Goal: Use online tool/utility: Utilize a website feature to perform a specific function

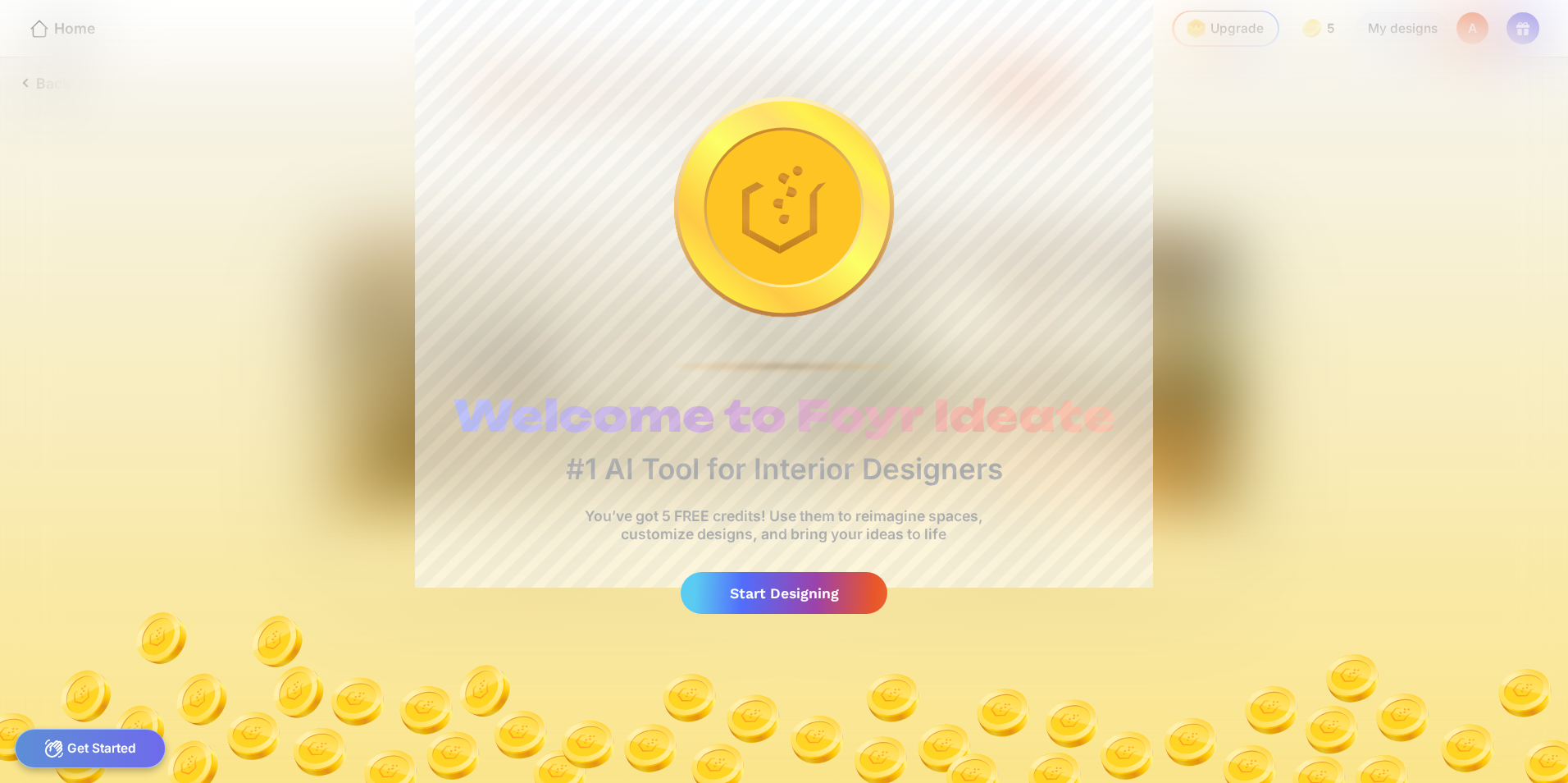
click at [770, 600] on div "Start Designing" at bounding box center [784, 593] width 207 height 42
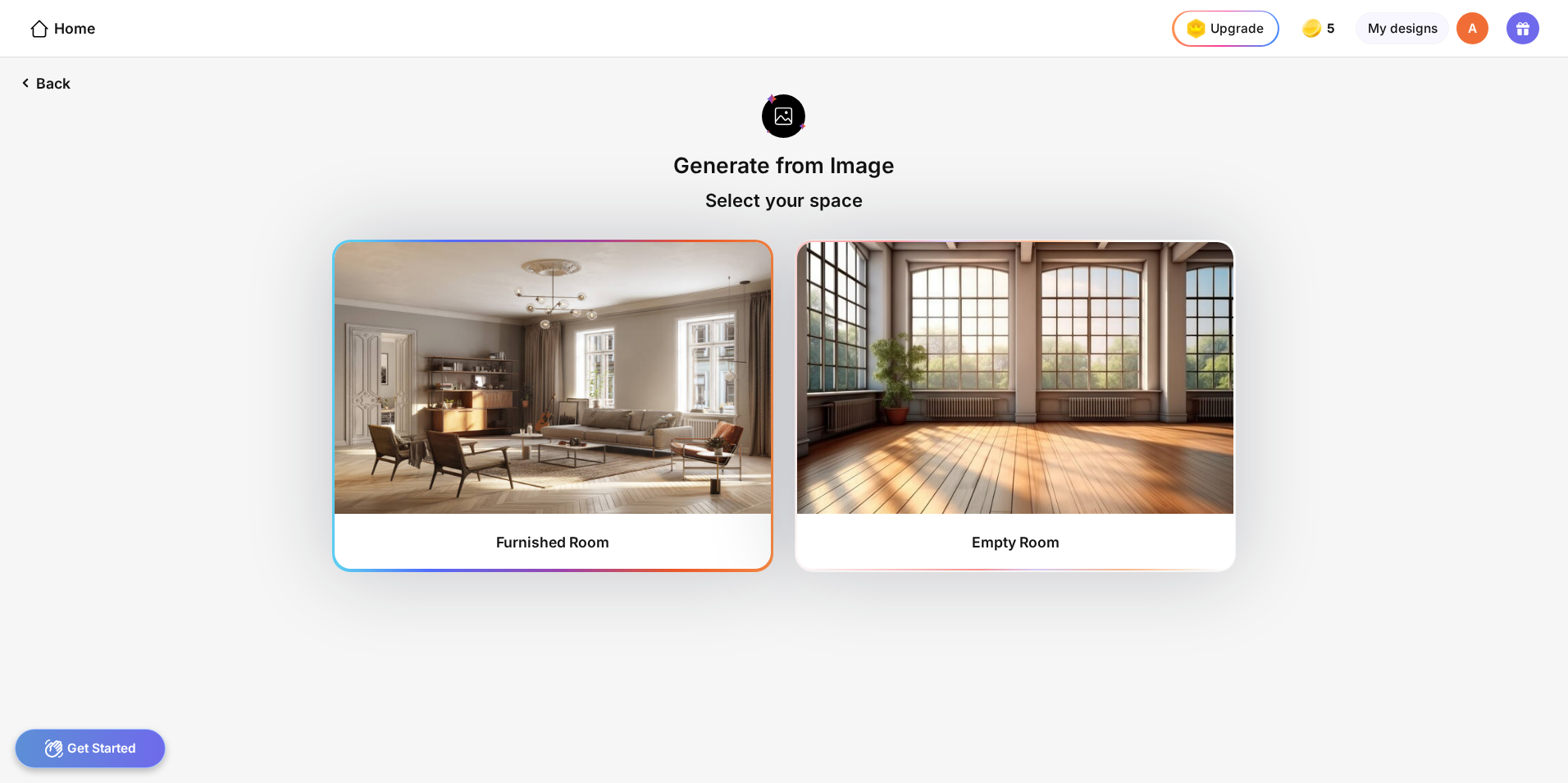
click at [544, 535] on div "Furnished Room" at bounding box center [553, 541] width 114 height 17
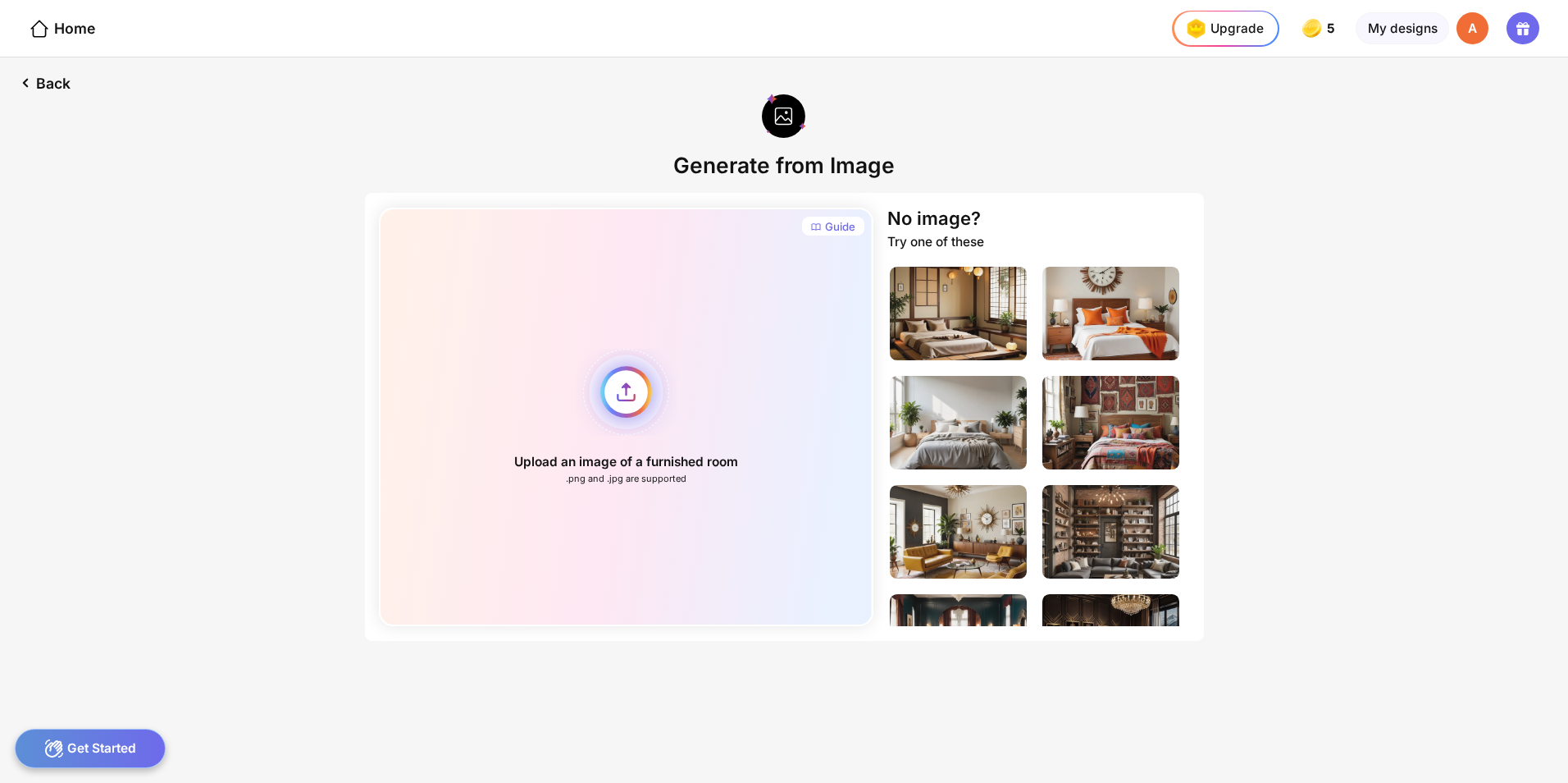
click at [628, 408] on div "Upload an image of a furnished room .png and .jpg are supported" at bounding box center [626, 416] width 494 height 418
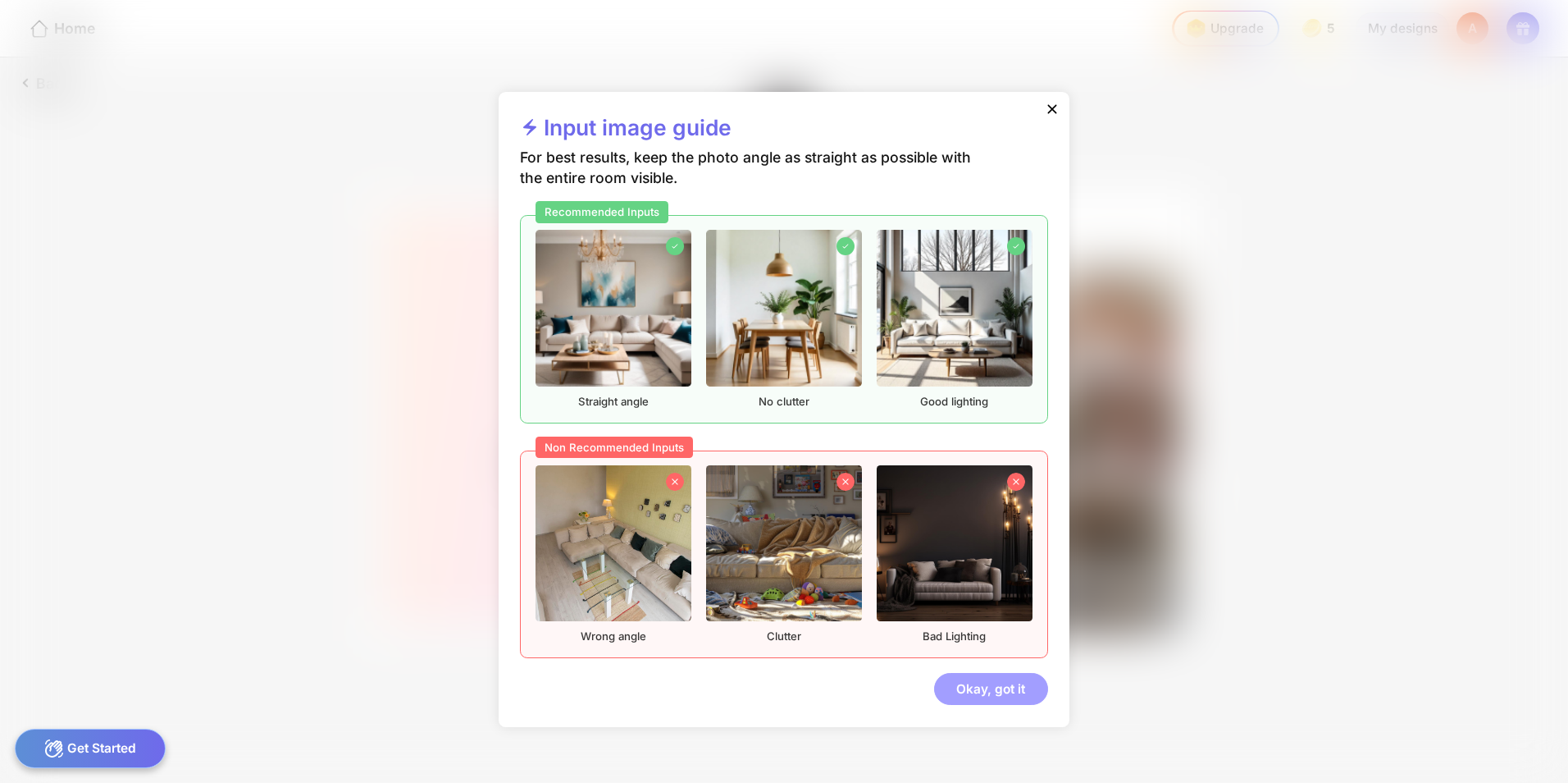
click at [978, 688] on div "Okay, got it" at bounding box center [991, 689] width 114 height 32
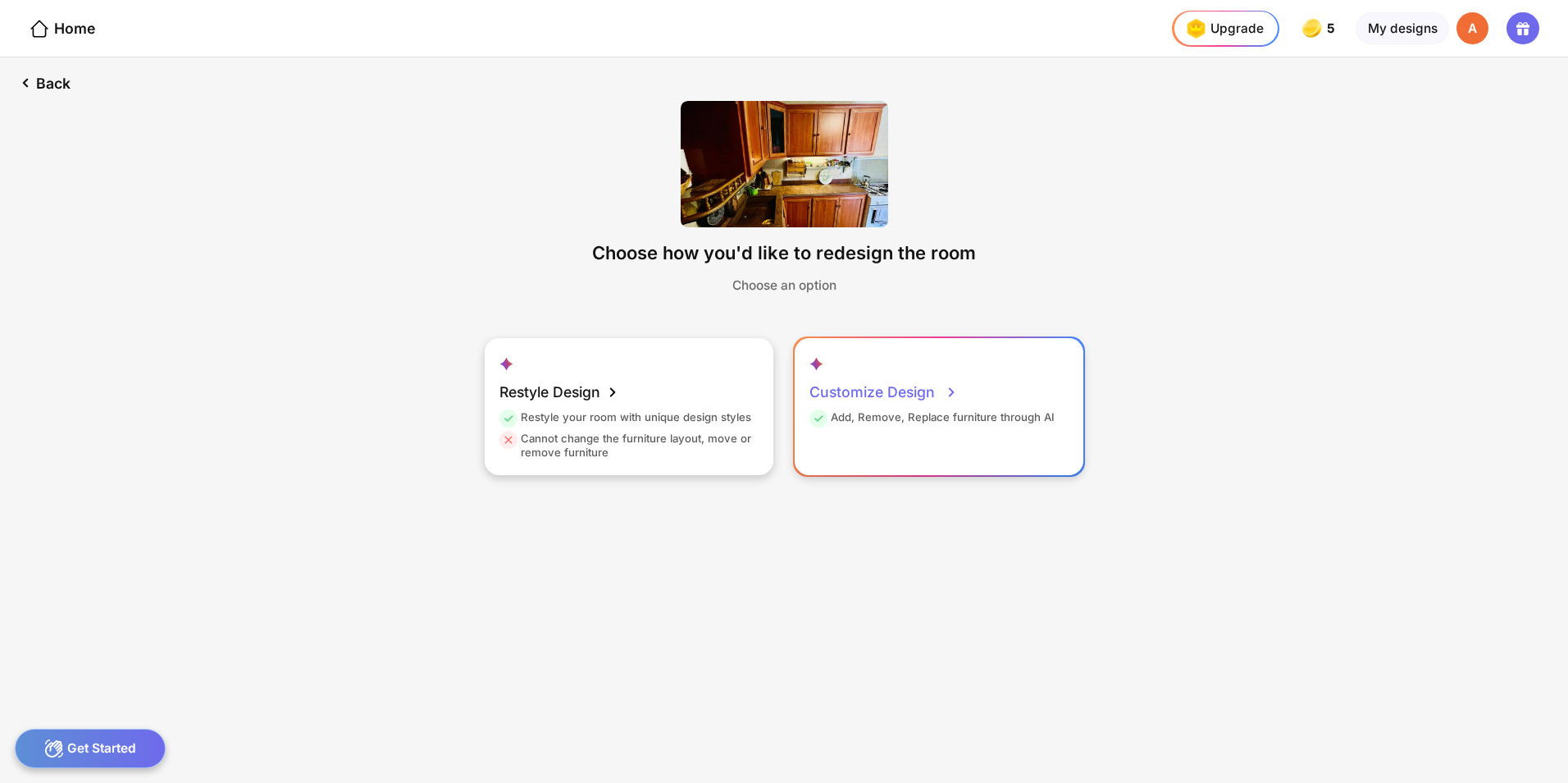
click at [929, 392] on div "Customize Design" at bounding box center [884, 392] width 149 height 36
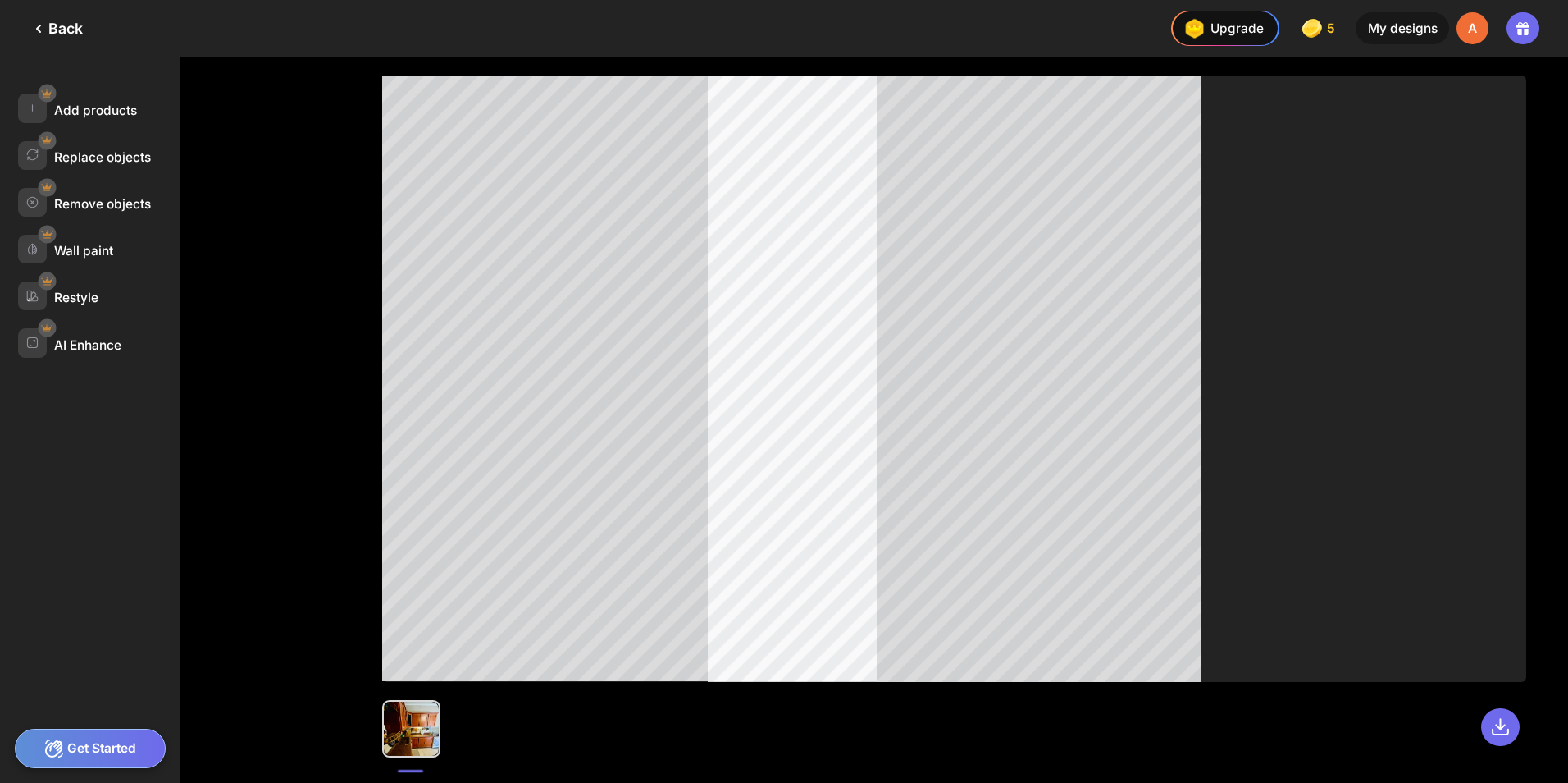
click at [47, 26] on icon at bounding box center [38, 29] width 20 height 20
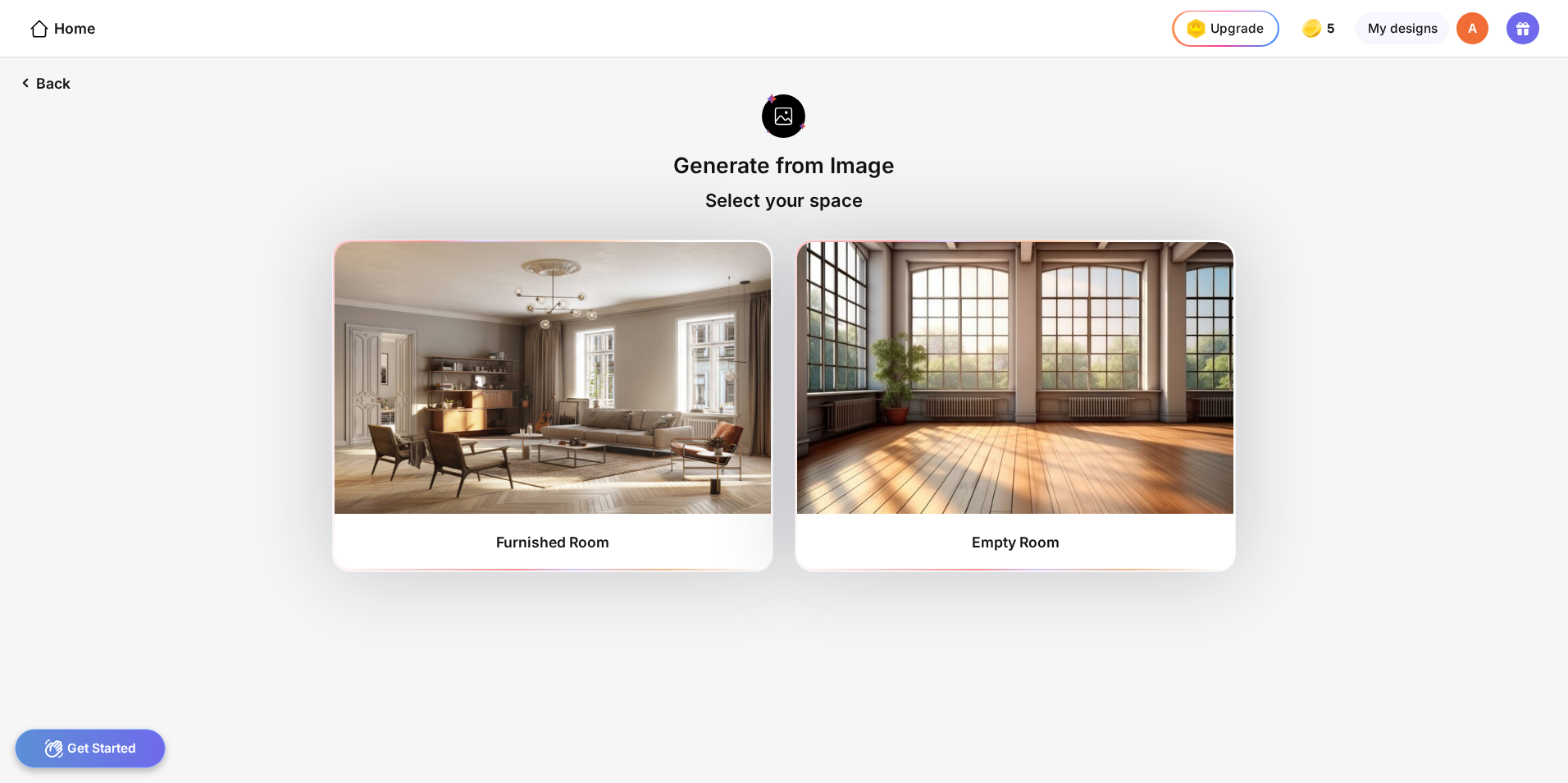
click at [475, 84] on div "Back Generate from Image Select your space Furnished Room Empty Room" at bounding box center [784, 419] width 1568 height 725
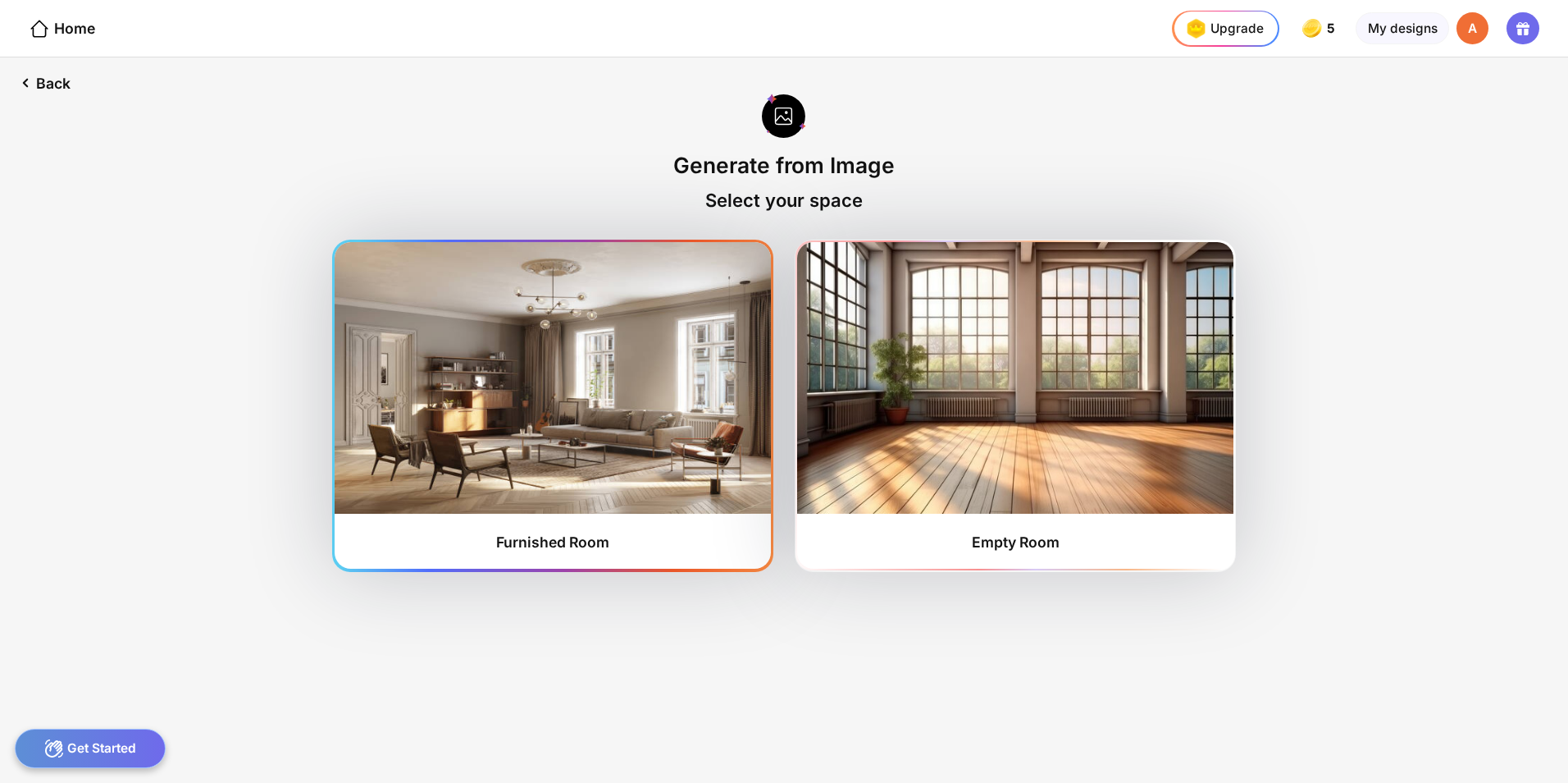
click at [557, 544] on div "Furnished Room" at bounding box center [553, 541] width 114 height 17
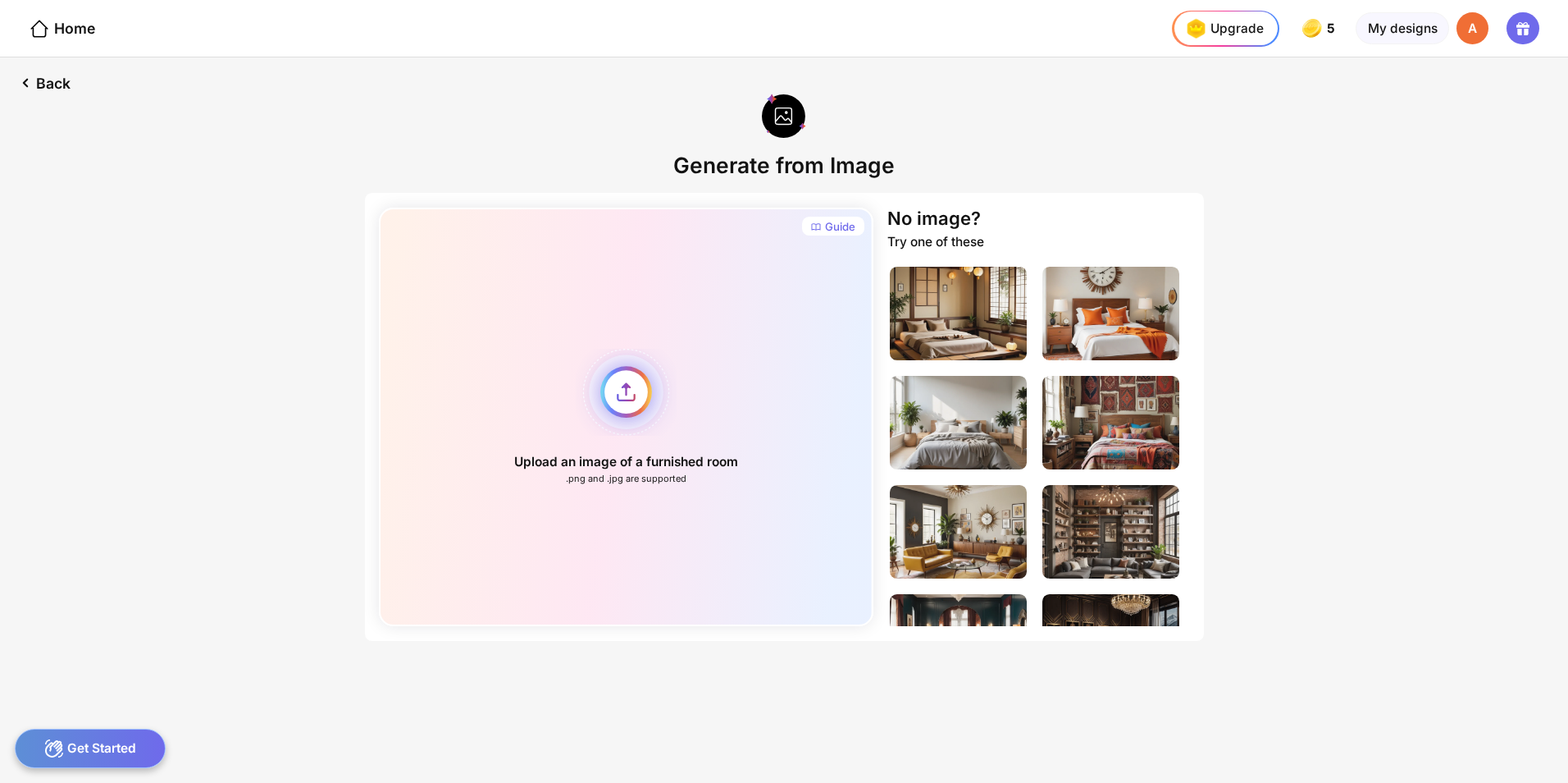
click at [615, 399] on div "Upload an image of a furnished room .png and .jpg are supported" at bounding box center [626, 416] width 494 height 418
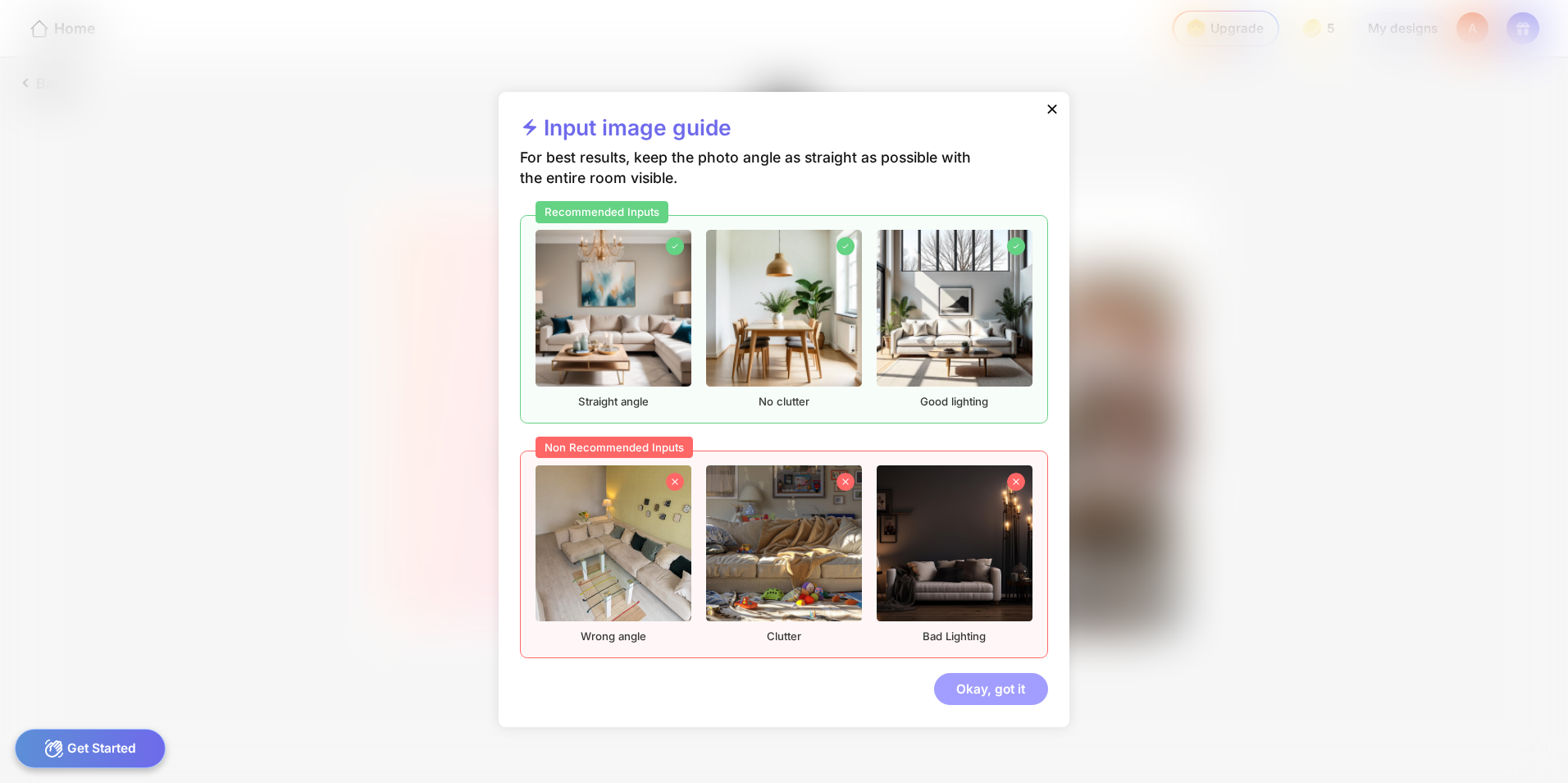
click at [981, 688] on div "Okay, got it" at bounding box center [991, 689] width 114 height 32
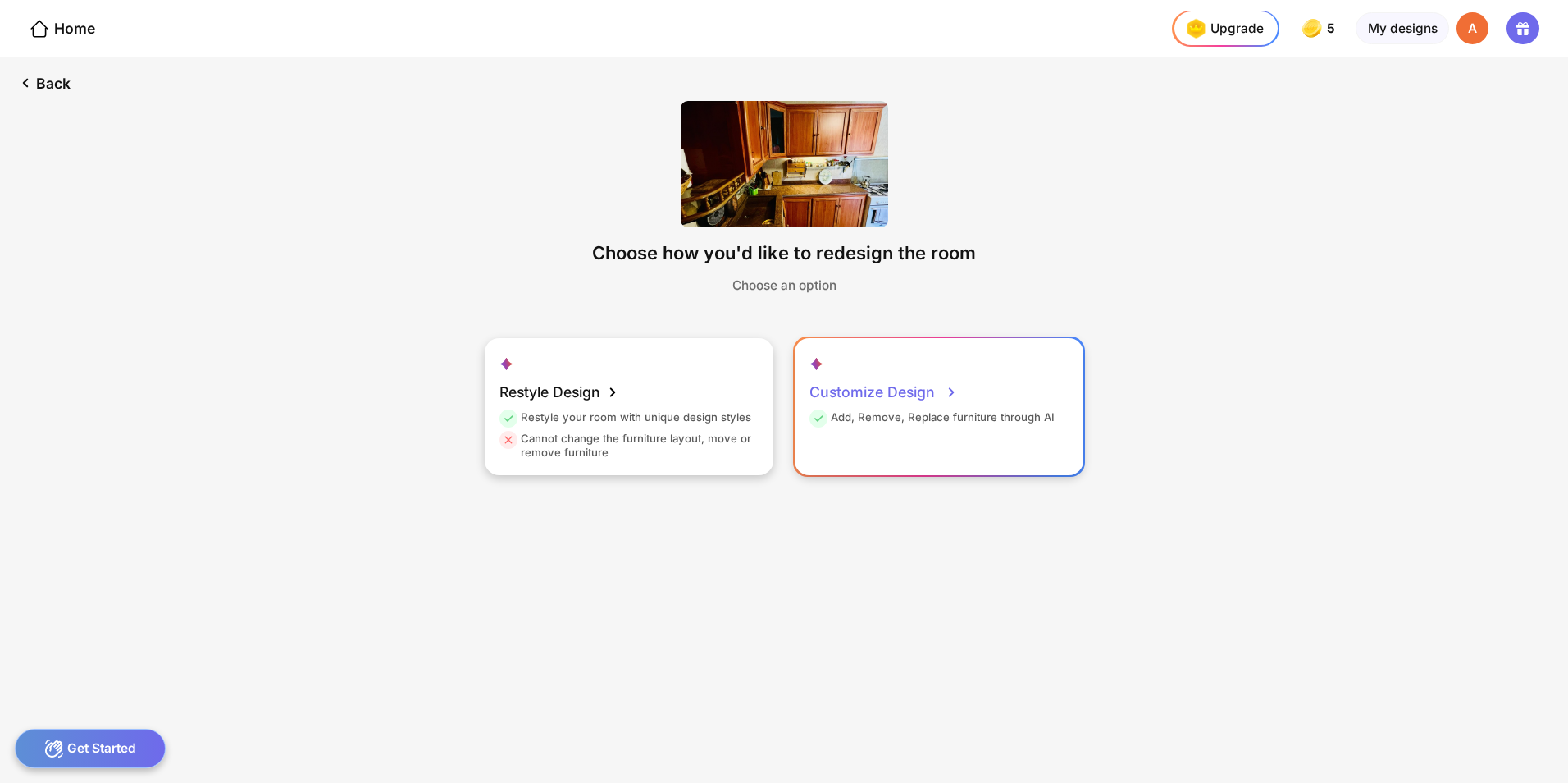
click at [911, 392] on div "Customize Design" at bounding box center [884, 392] width 149 height 36
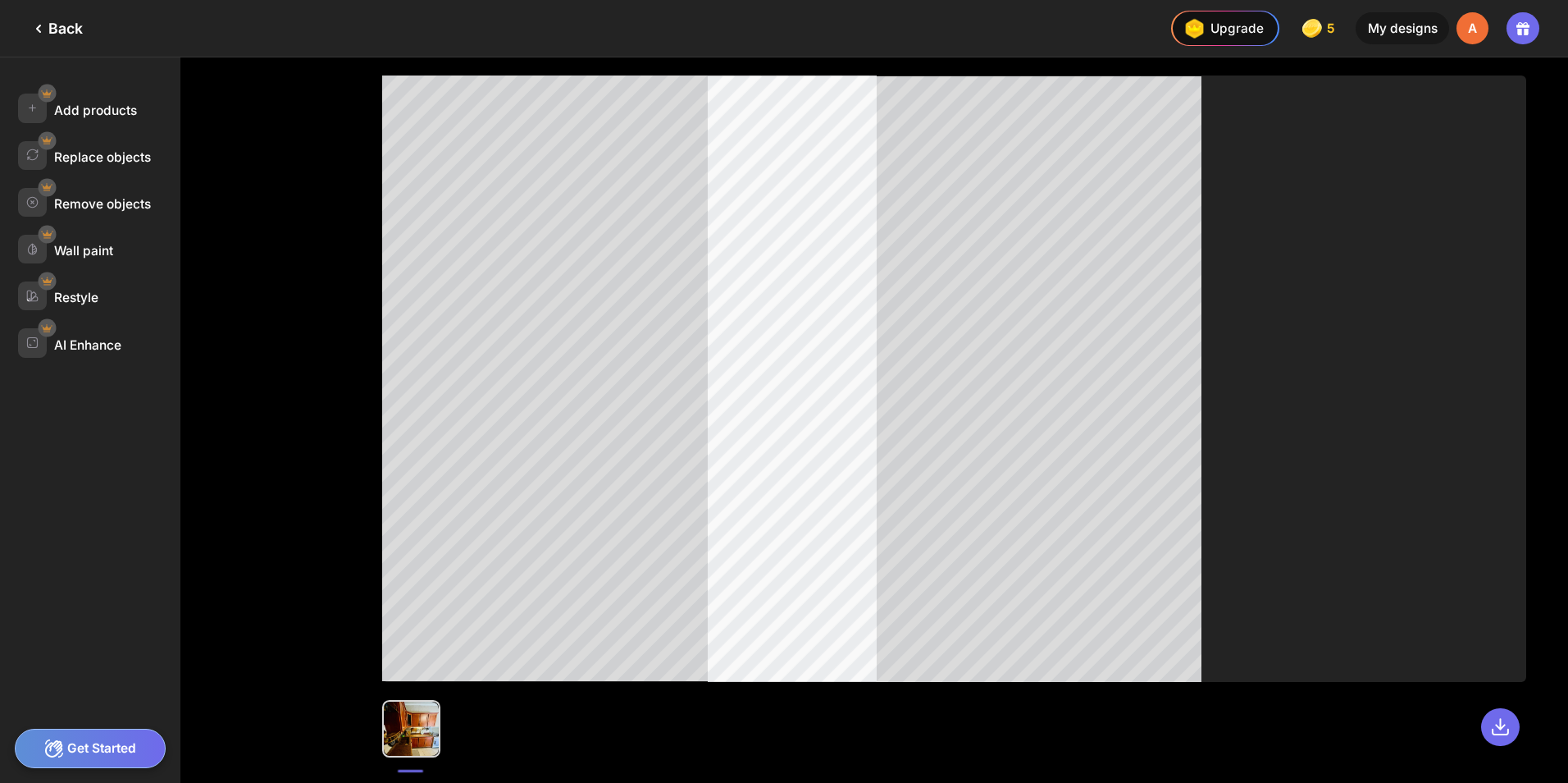
click at [38, 22] on icon at bounding box center [38, 29] width 20 height 20
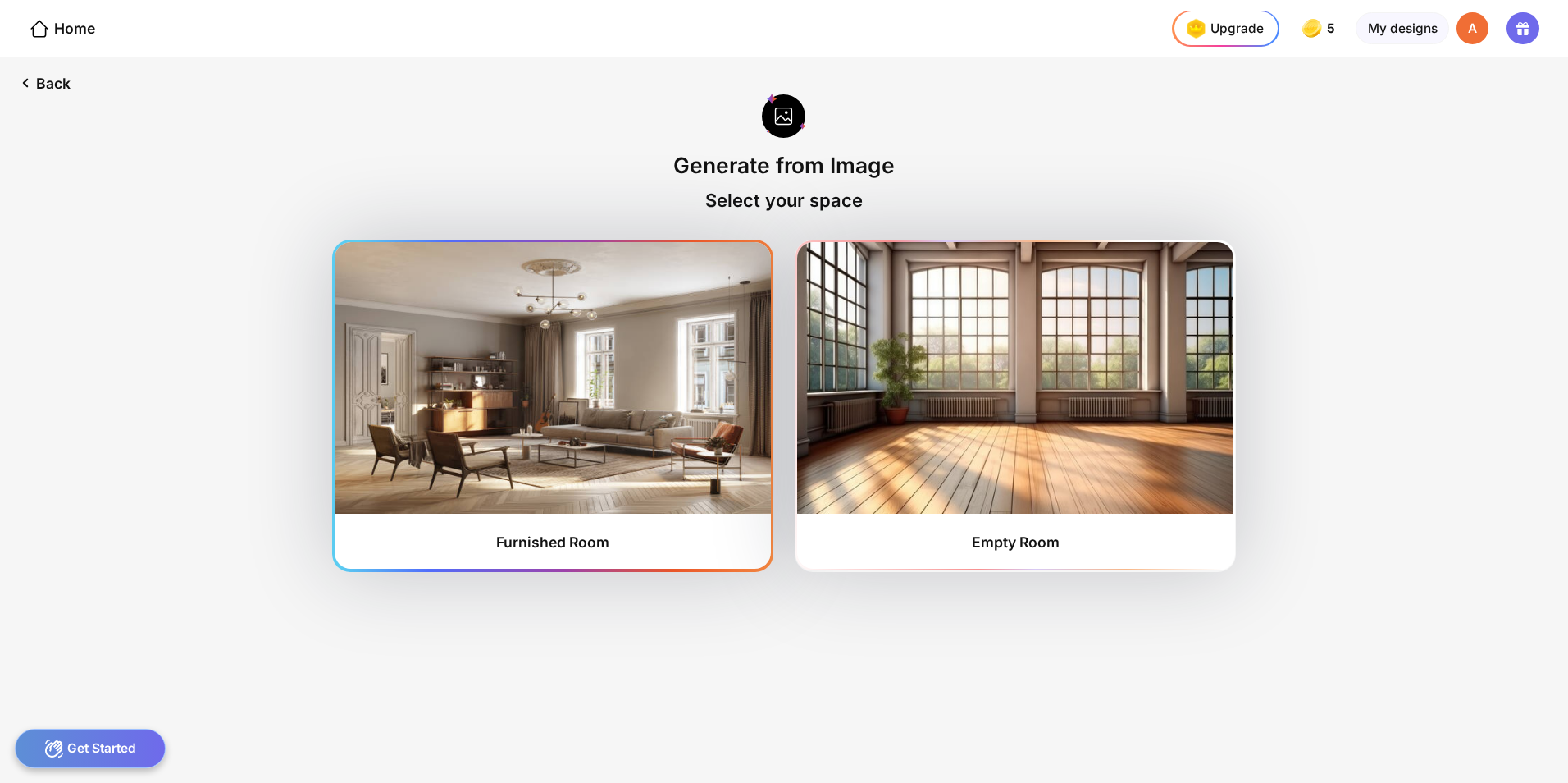
click at [571, 442] on img at bounding box center [553, 377] width 435 height 271
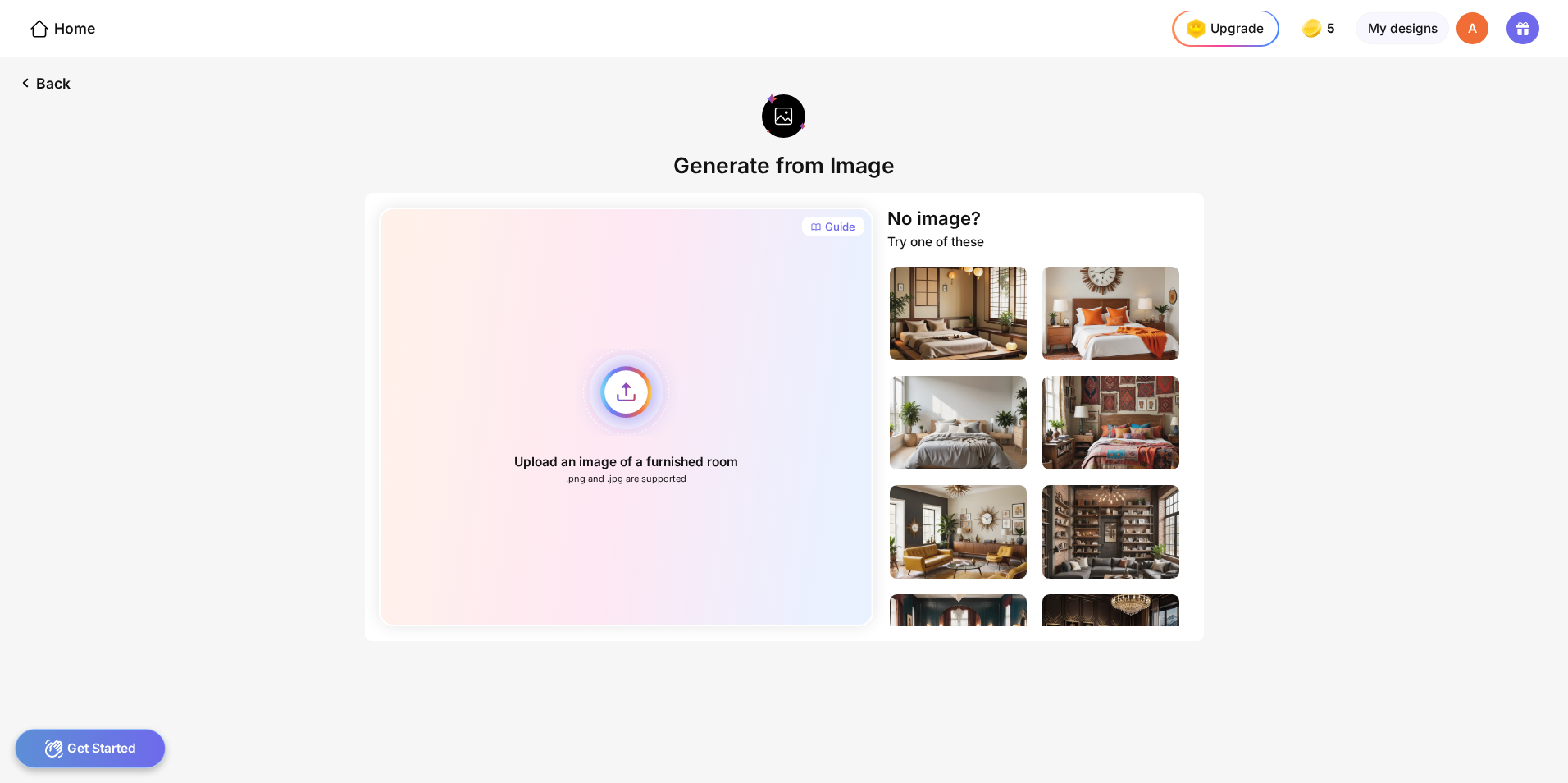
click at [626, 392] on div "Upload an image of a furnished room .png and .jpg are supported" at bounding box center [626, 416] width 494 height 418
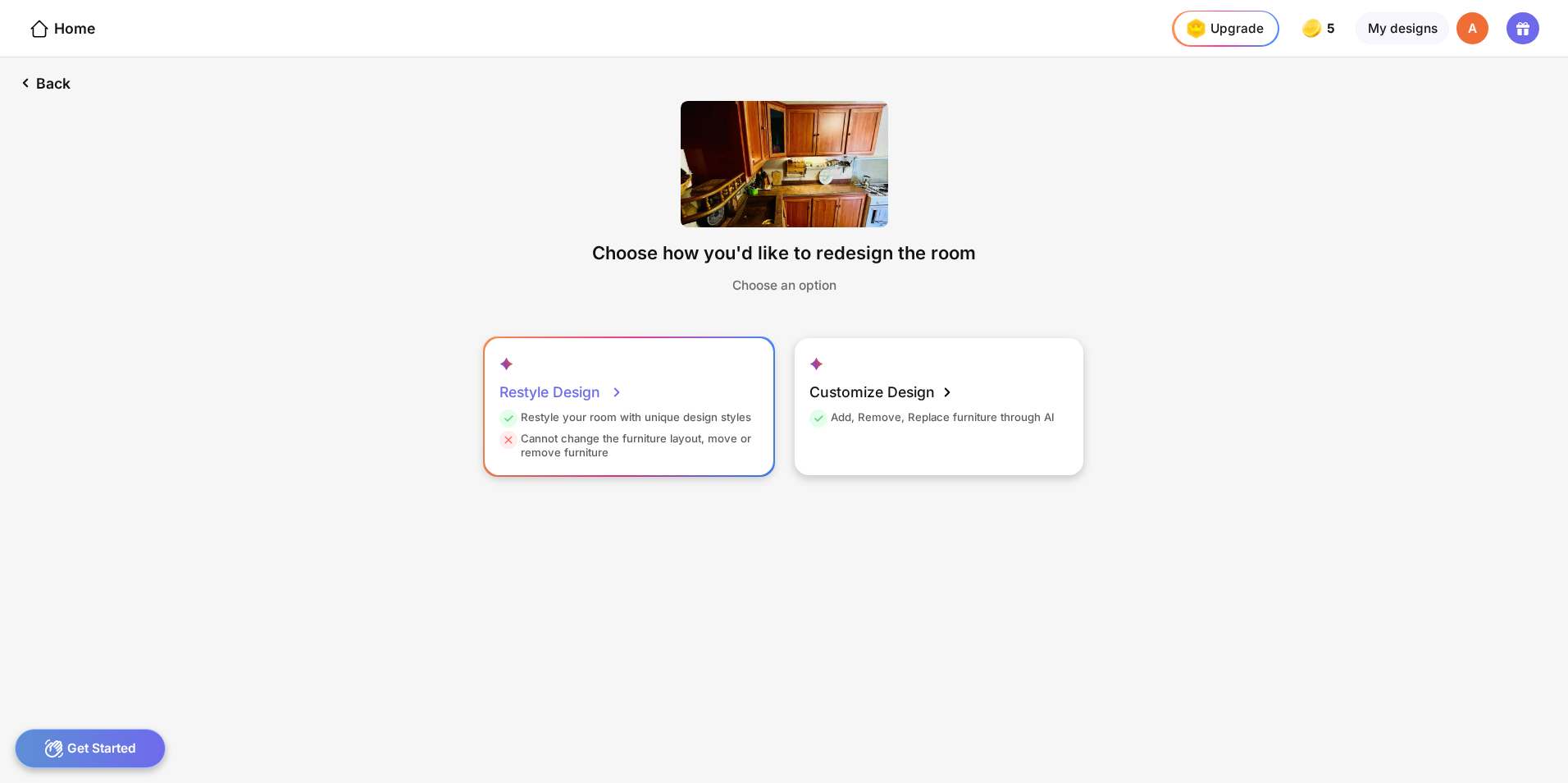
click at [620, 394] on icon at bounding box center [617, 392] width 20 height 20
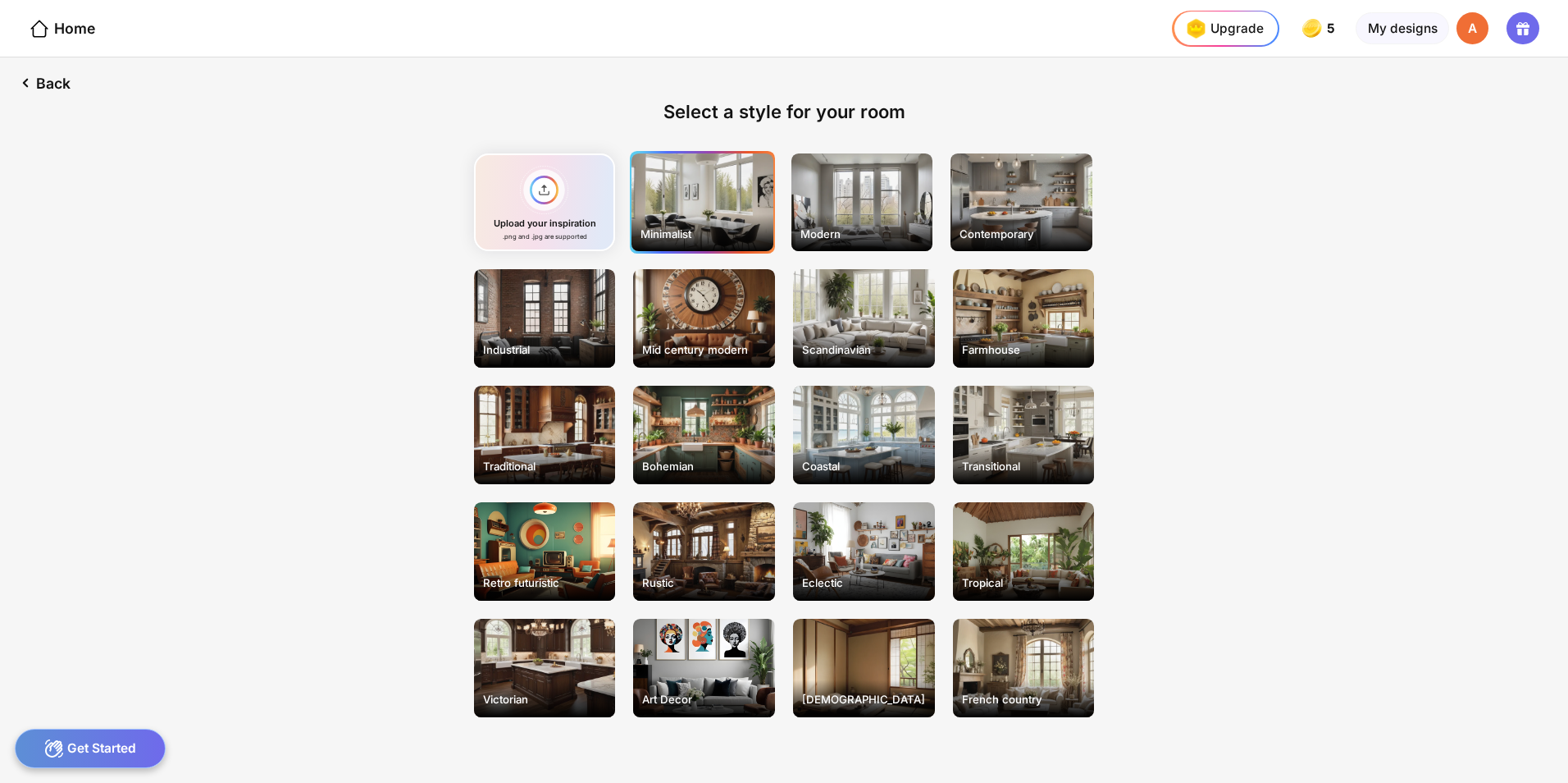
click at [672, 187] on div "Minimalist" at bounding box center [702, 202] width 142 height 98
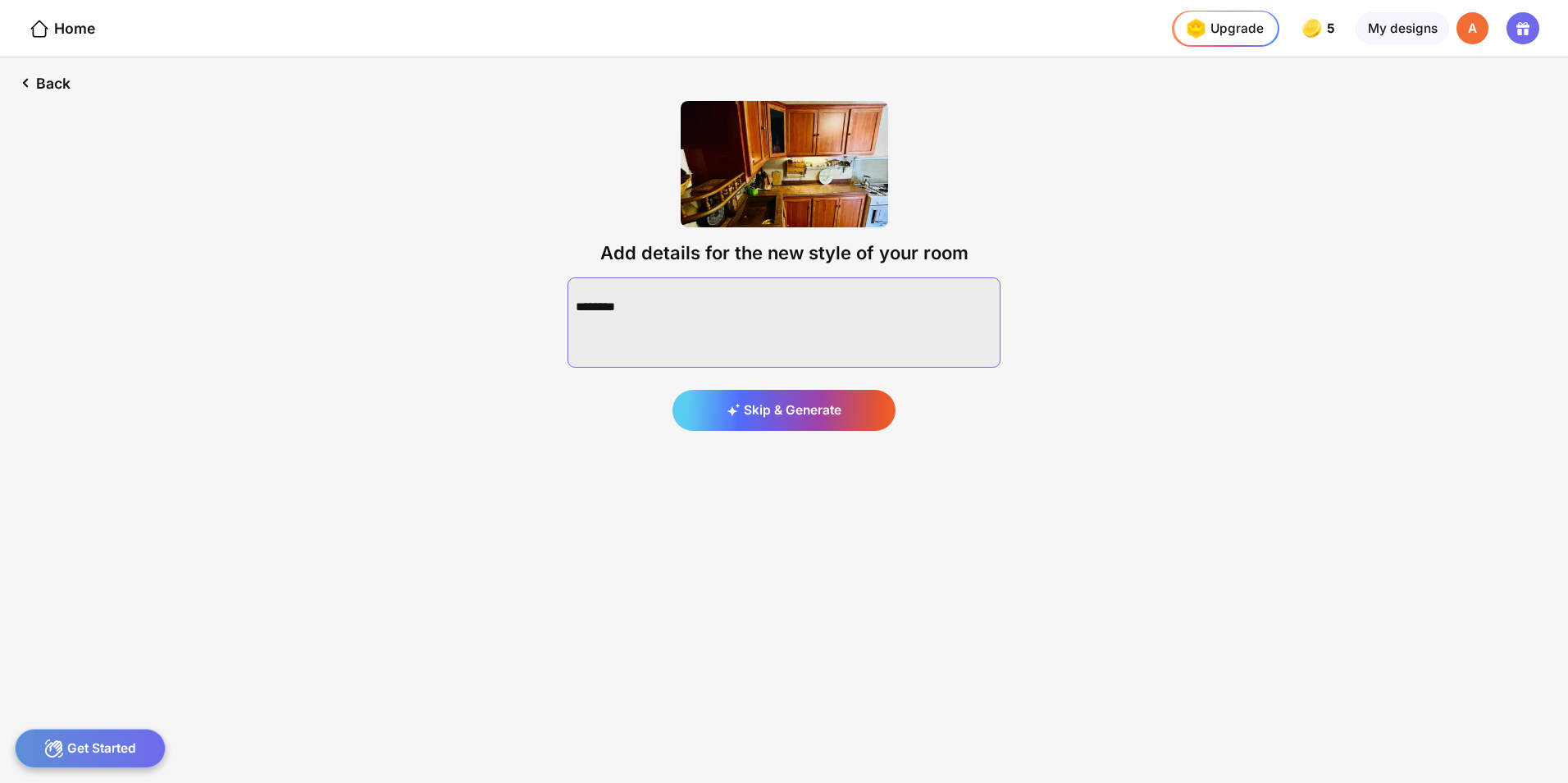
click at [657, 297] on textarea at bounding box center [784, 322] width 433 height 91
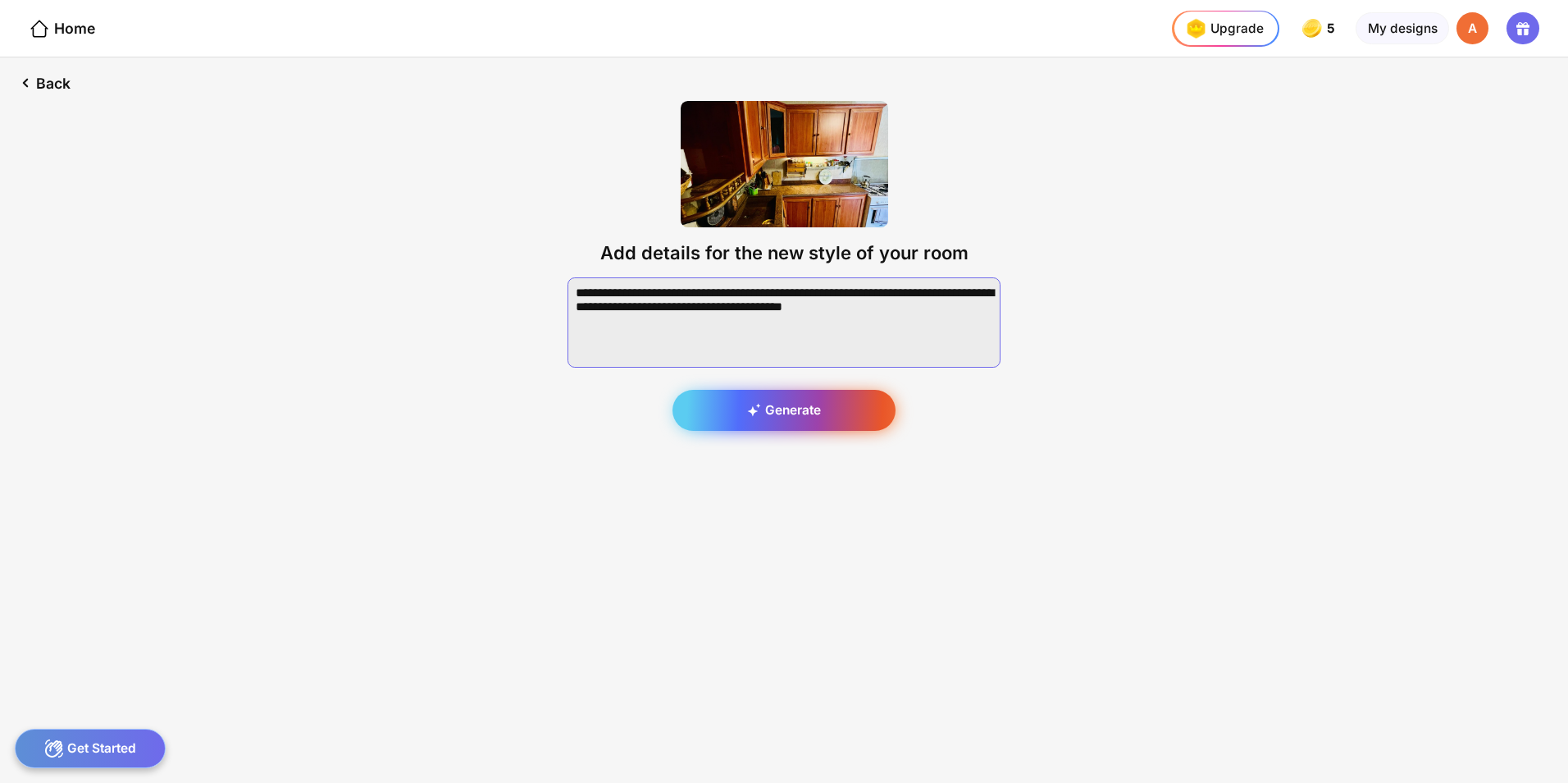
type textarea "**********"
click at [784, 403] on div "Generate" at bounding box center [784, 410] width 224 height 41
click at [784, 409] on div "Generating..." at bounding box center [784, 353] width 433 height 153
click at [768, 414] on div "Generating..." at bounding box center [784, 353] width 433 height 153
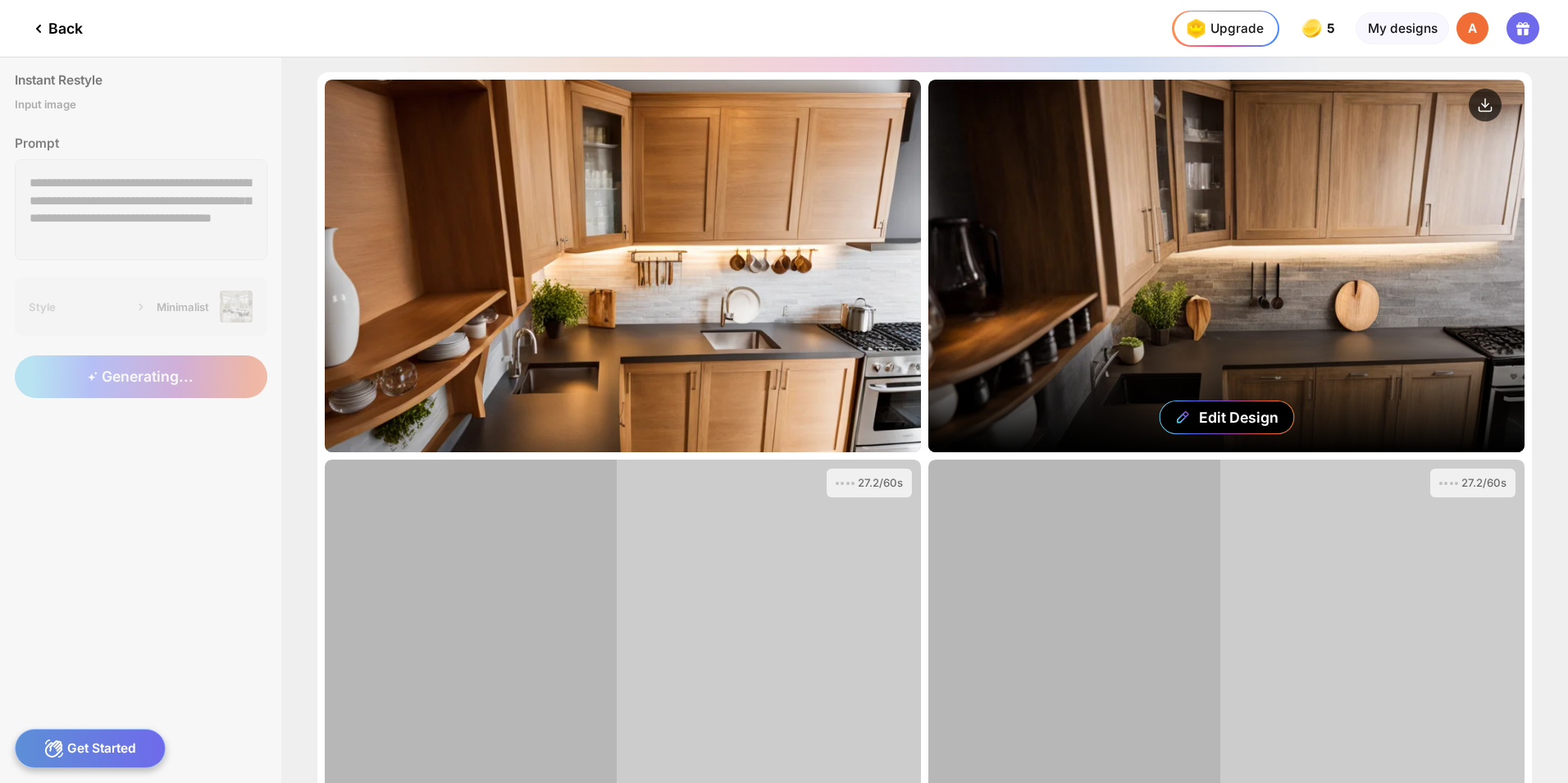
scroll to position [143, 0]
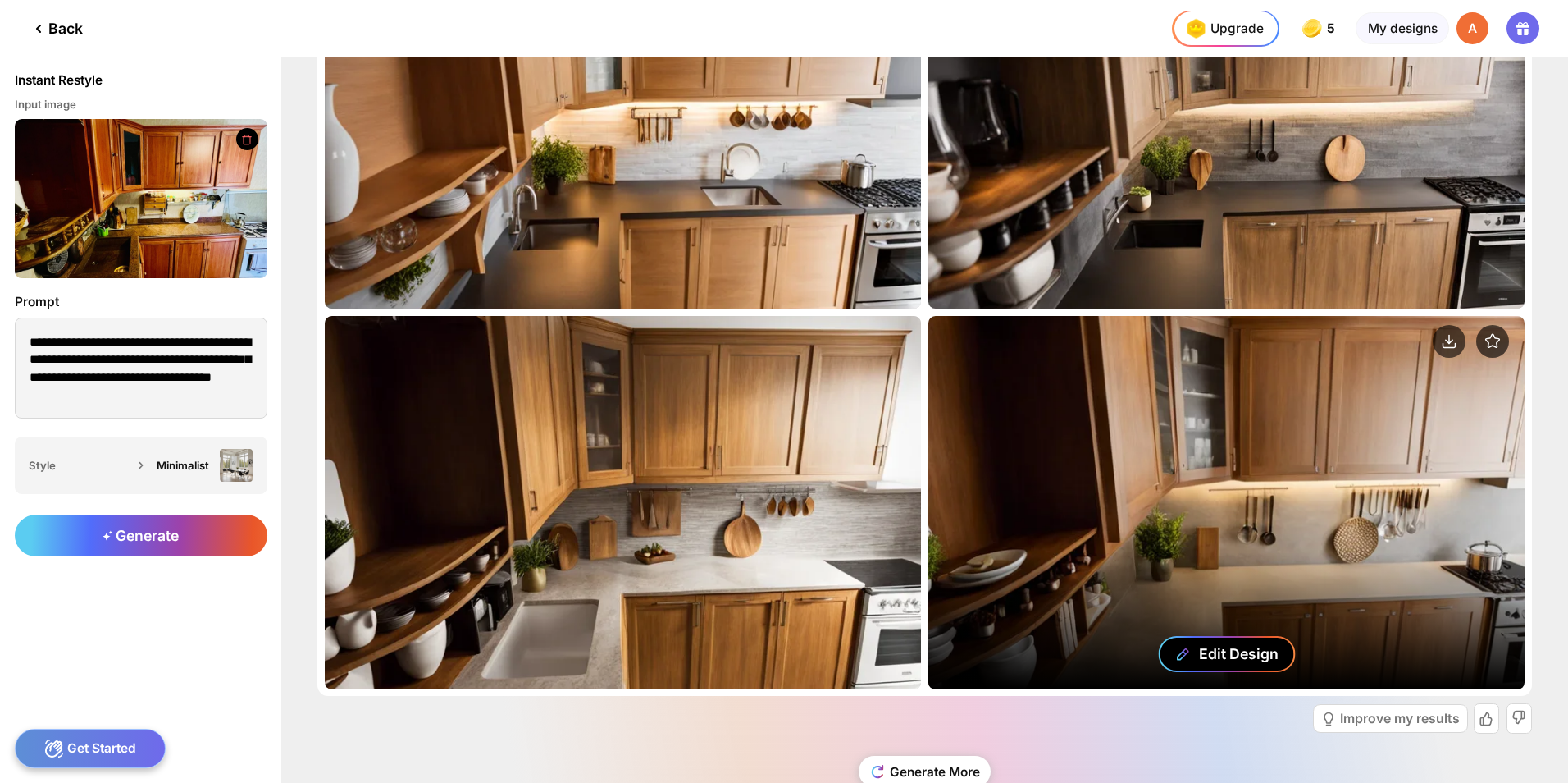
click at [1228, 657] on div "Edit Design" at bounding box center [1238, 653] width 79 height 17
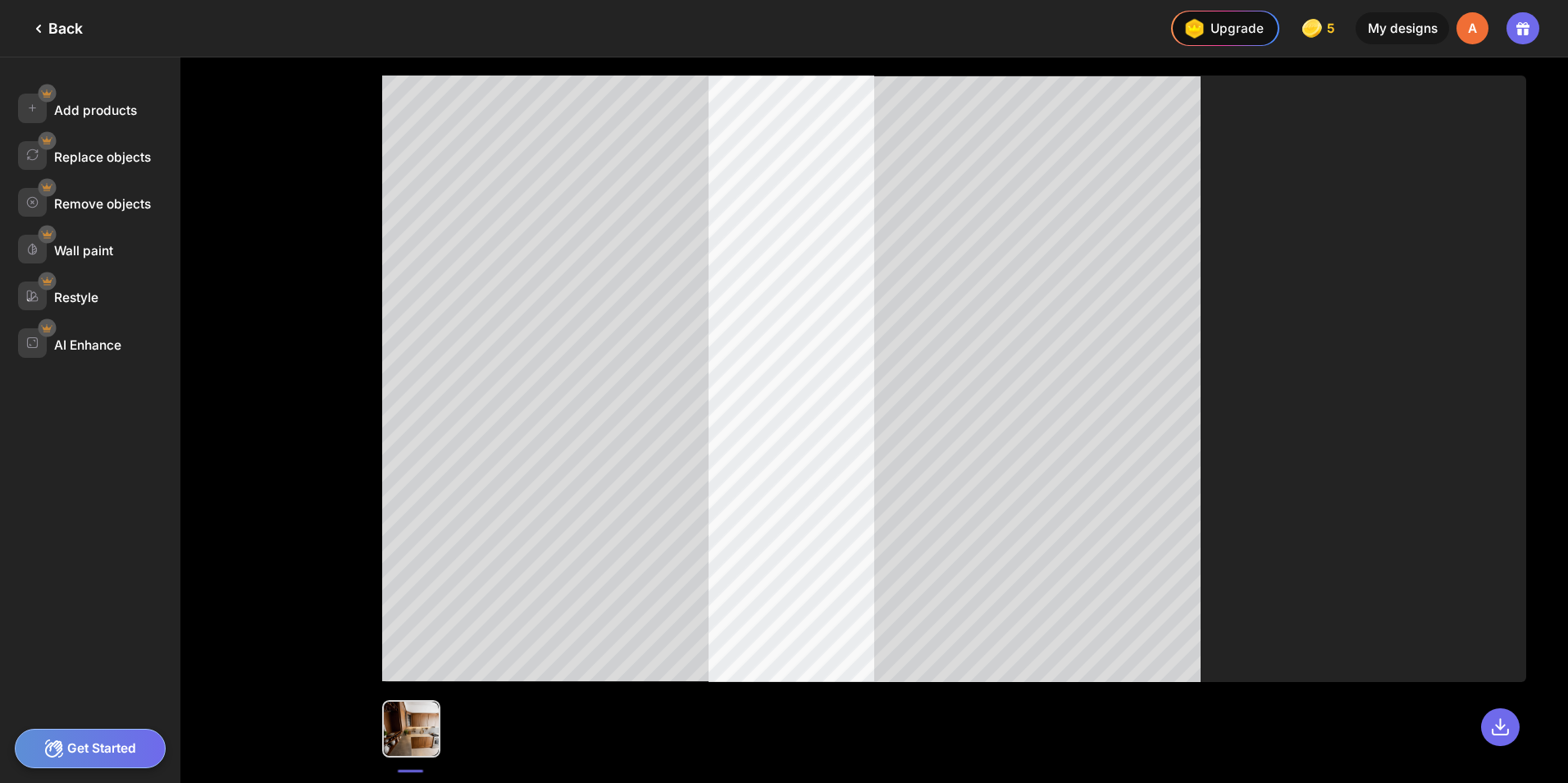
click at [104, 743] on div "Get Started" at bounding box center [90, 748] width 152 height 39
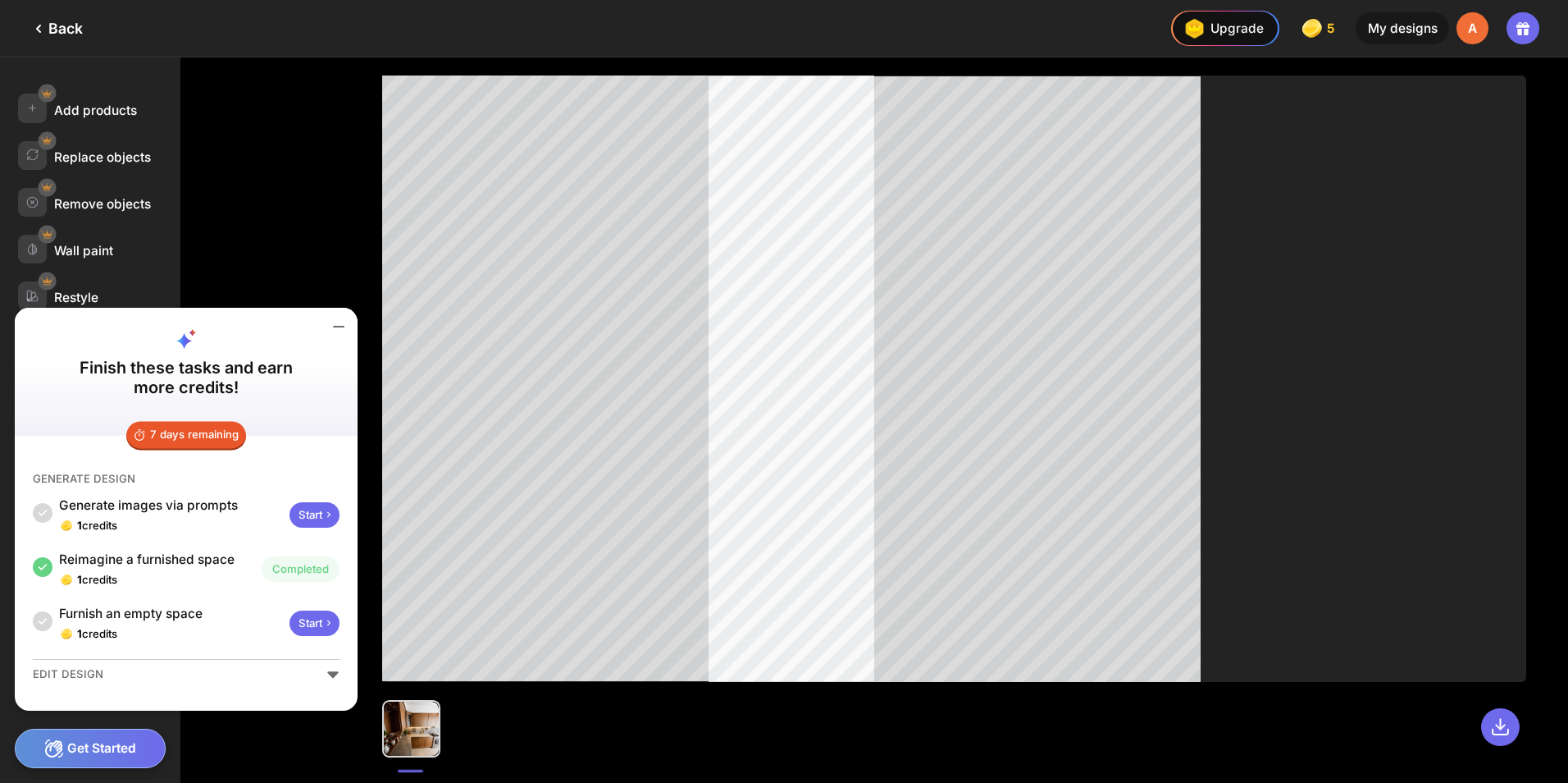
click at [233, 144] on div "Add products Replace objects Remove objects Wall paint Restyle AI Enhance" at bounding box center [170, 419] width 341 height 725
click at [40, 24] on icon at bounding box center [38, 29] width 20 height 20
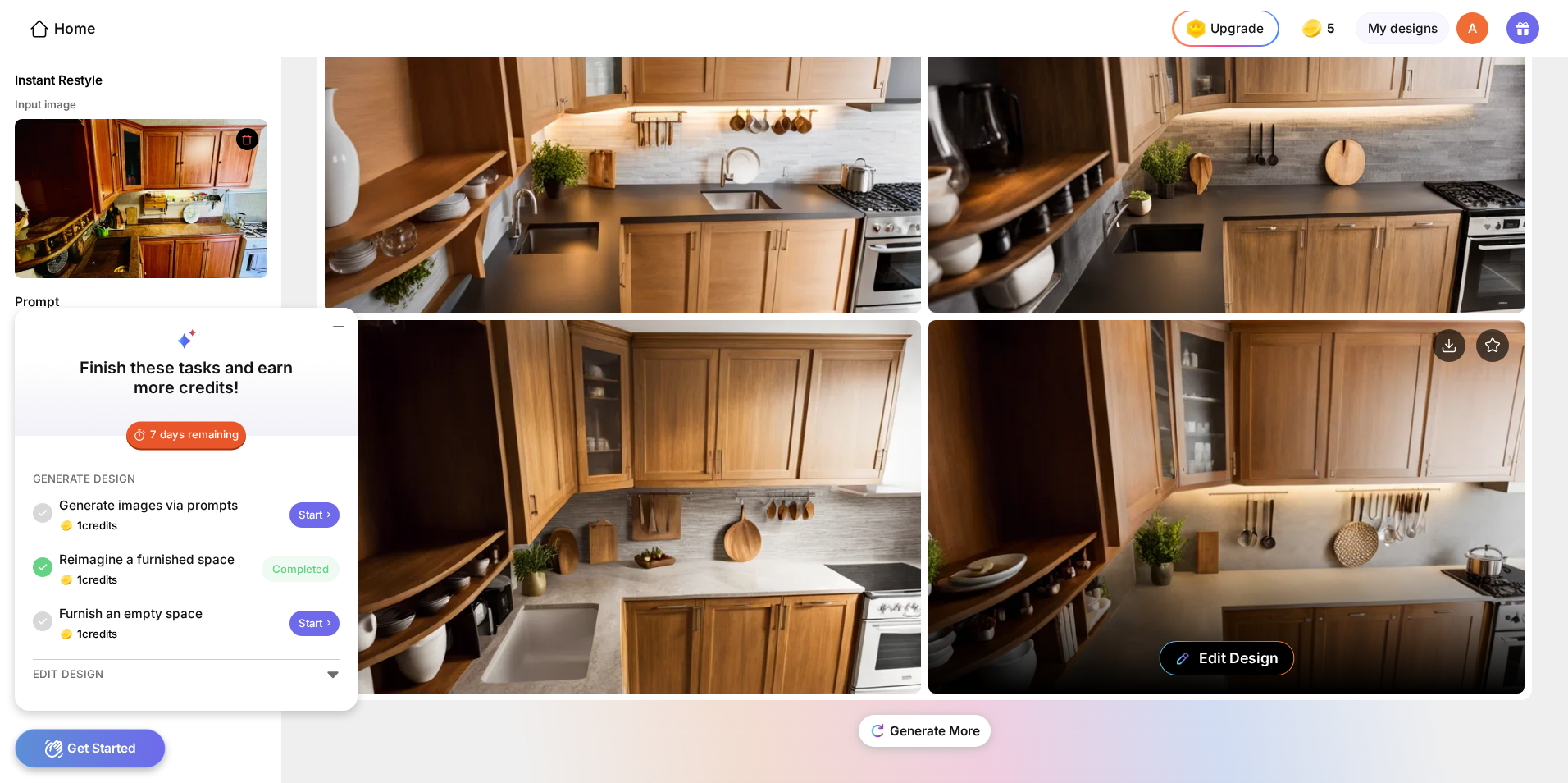
scroll to position [143, 0]
